Goal: Task Accomplishment & Management: Manage account settings

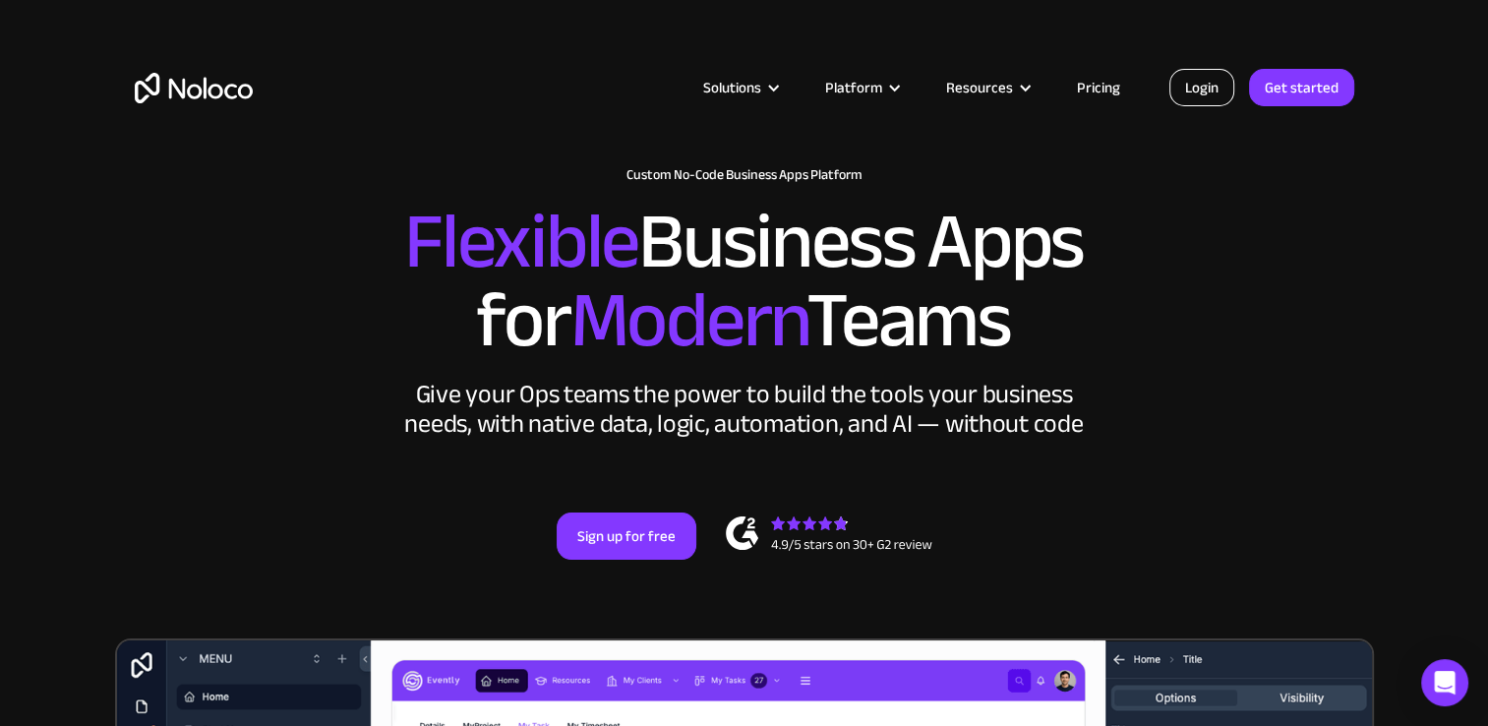
click at [1188, 80] on link "Login" at bounding box center [1202, 87] width 65 height 37
click at [1198, 74] on link "Login" at bounding box center [1202, 87] width 65 height 37
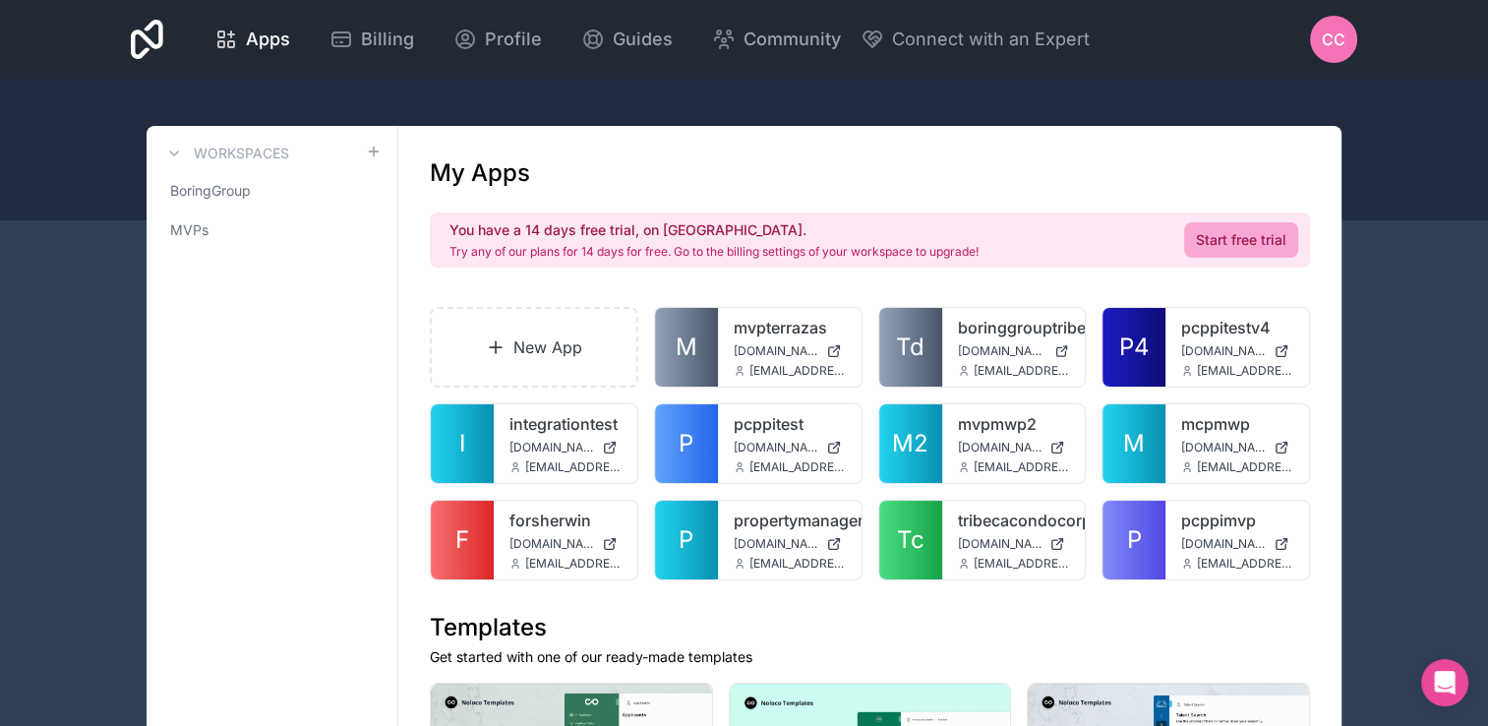
click at [1342, 54] on div "CC" at bounding box center [1333, 39] width 47 height 47
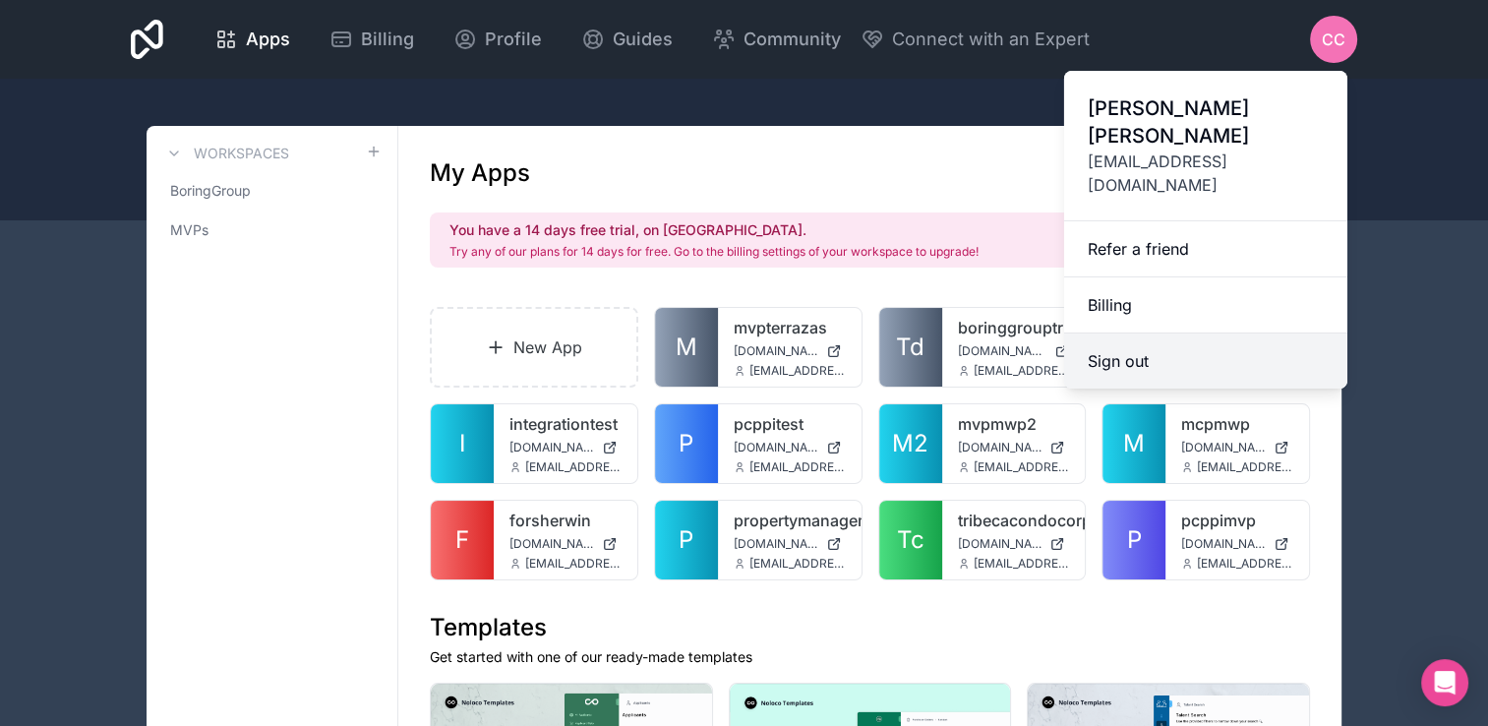
click at [1208, 333] on button "Sign out" at bounding box center [1205, 360] width 283 height 55
